Goal: Obtain resource: Download file/media

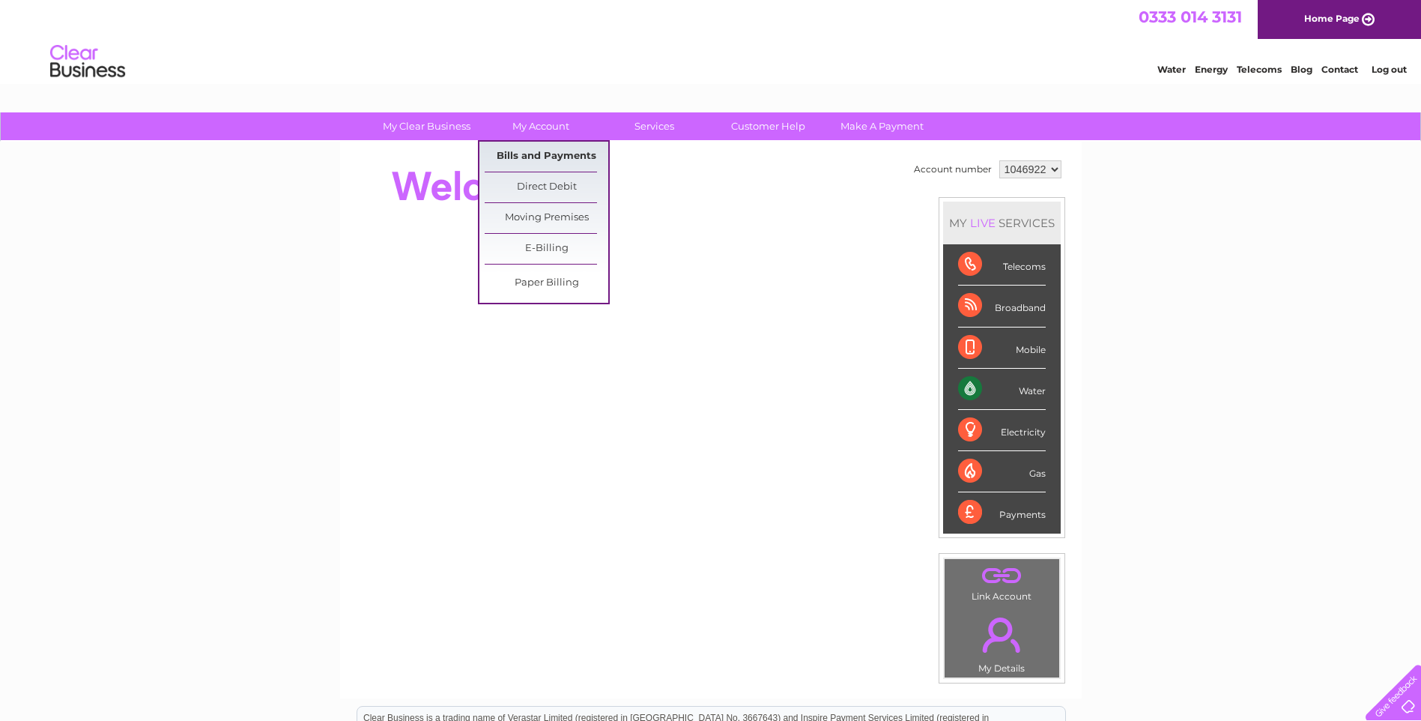
click at [536, 151] on link "Bills and Payments" at bounding box center [547, 157] width 124 height 30
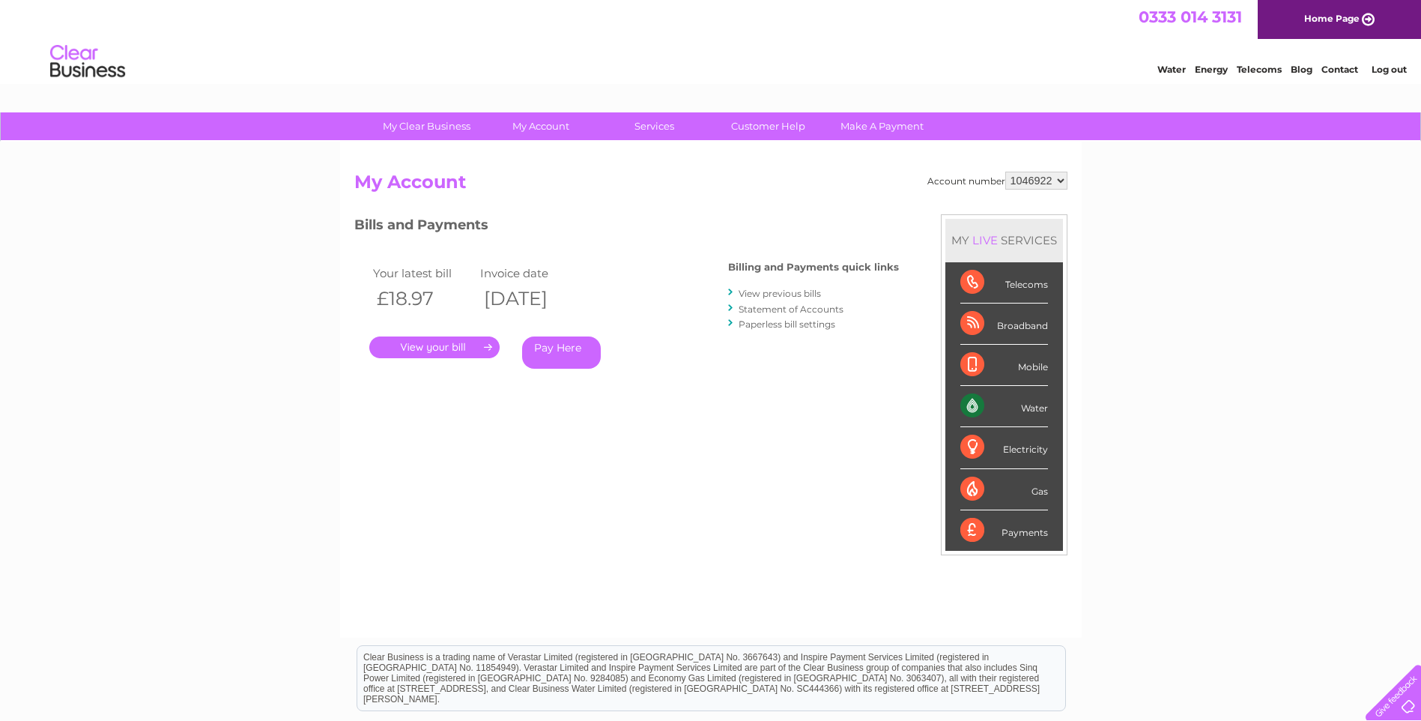
click at [441, 348] on link "." at bounding box center [434, 347] width 130 height 22
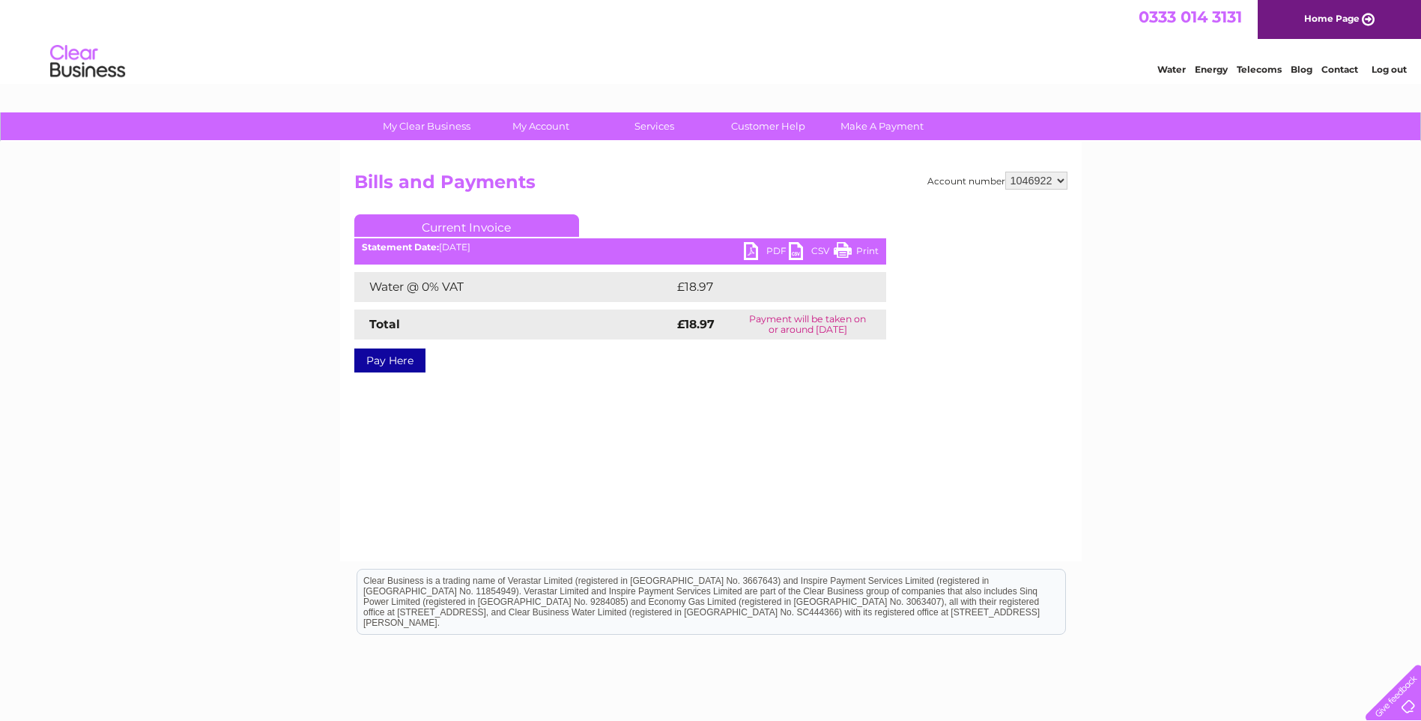
click at [749, 241] on ul "Current Invoice" at bounding box center [620, 228] width 532 height 28
click at [755, 249] on link "PDF" at bounding box center [766, 253] width 45 height 22
